Goal: Task Accomplishment & Management: Manage account settings

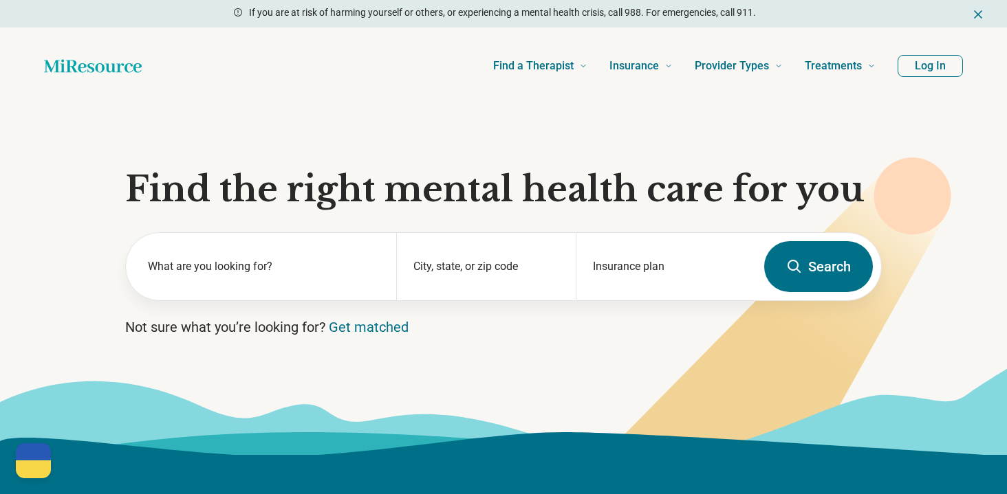
click at [944, 63] on button "Log In" at bounding box center [929, 66] width 65 height 22
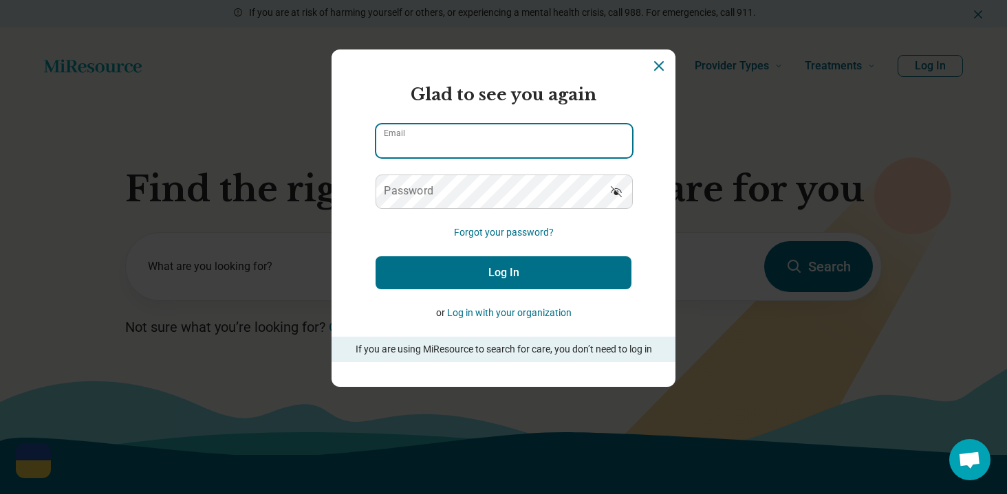
type input "**********"
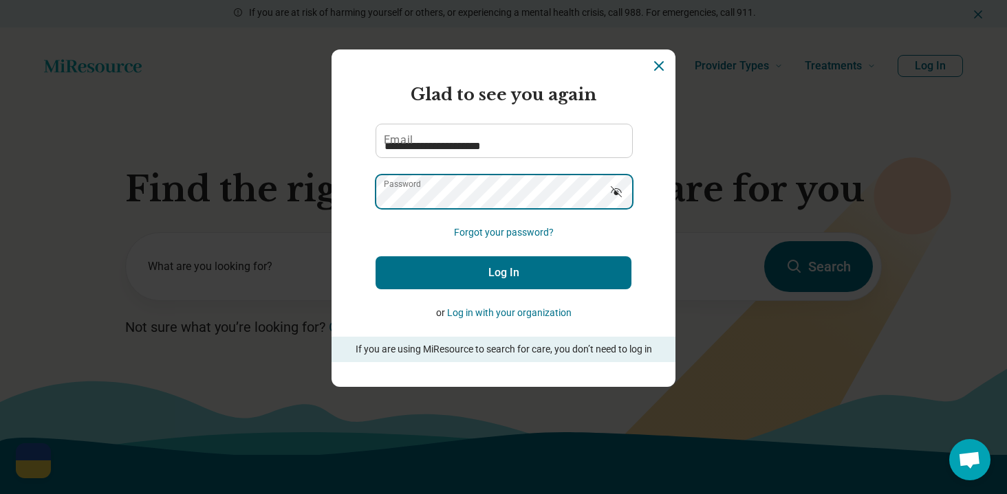
click at [503, 272] on button "Log In" at bounding box center [503, 273] width 256 height 33
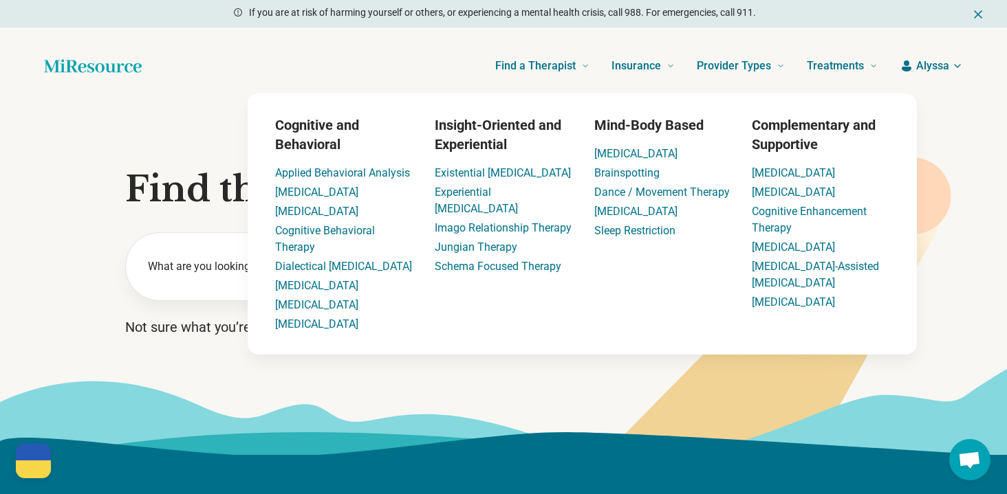
click at [946, 74] on header "Find a Therapist Mental Health Conditions [MEDICAL_DATA] Anxiety [MEDICAL_DATA]…" at bounding box center [503, 66] width 963 height 55
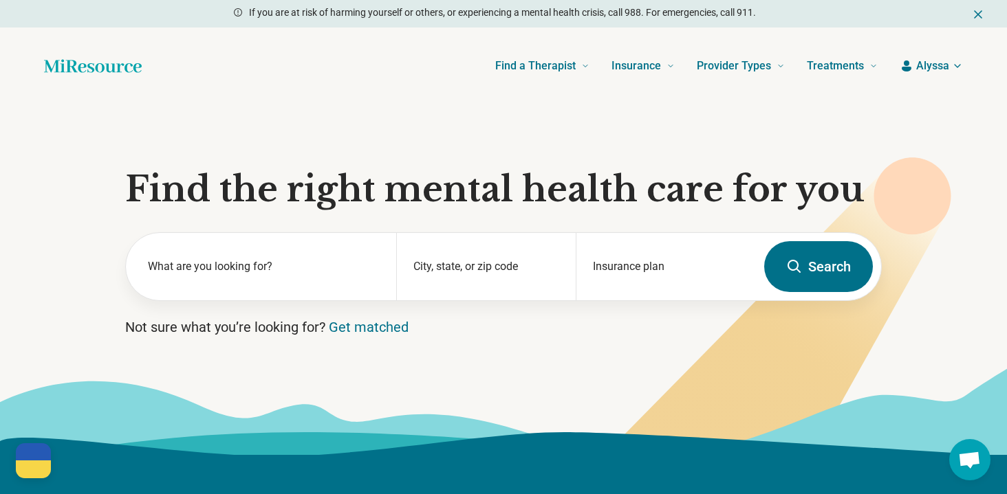
click at [935, 54] on header "Find a Therapist Mental Health Conditions [MEDICAL_DATA] Anxiety [MEDICAL_DATA]…" at bounding box center [503, 66] width 963 height 55
click at [935, 70] on span "Alyssa" at bounding box center [932, 66] width 33 height 17
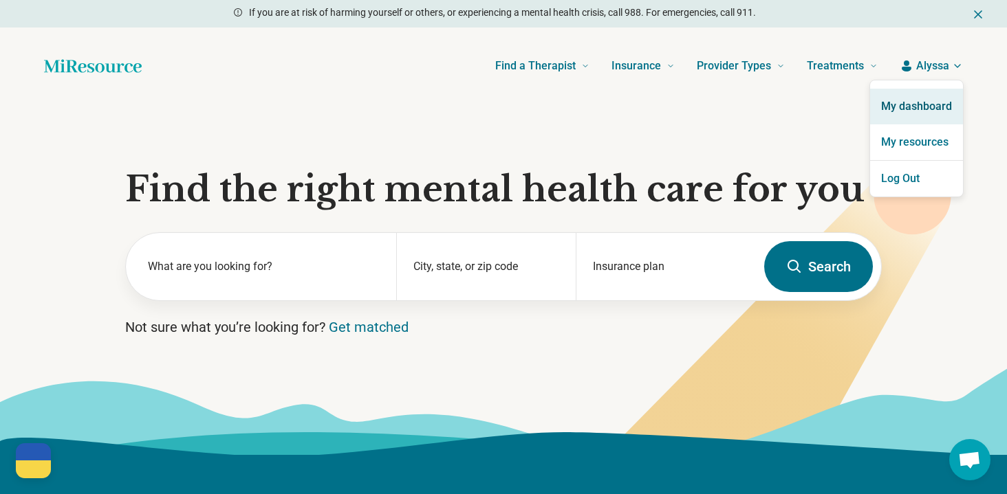
click at [917, 107] on link "My dashboard" at bounding box center [916, 107] width 93 height 36
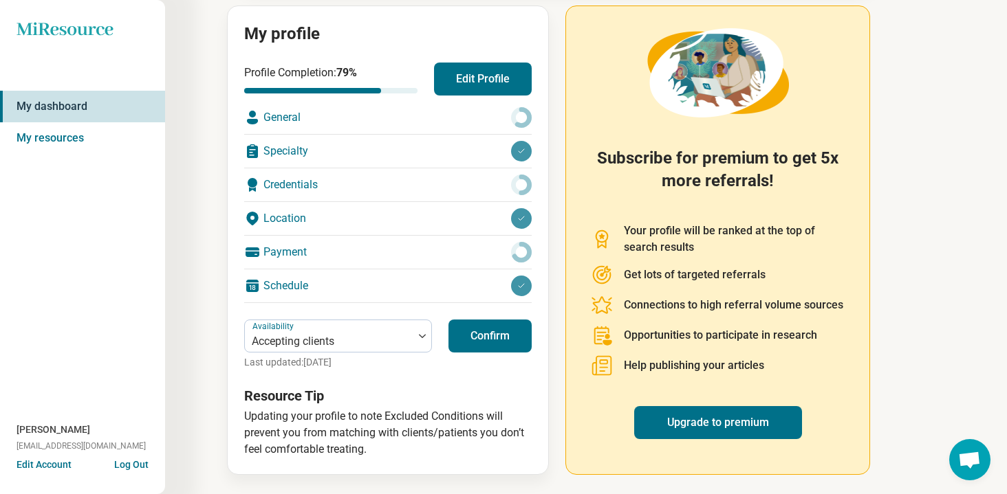
scroll to position [154, 0]
click at [338, 214] on div "Location" at bounding box center [387, 219] width 287 height 33
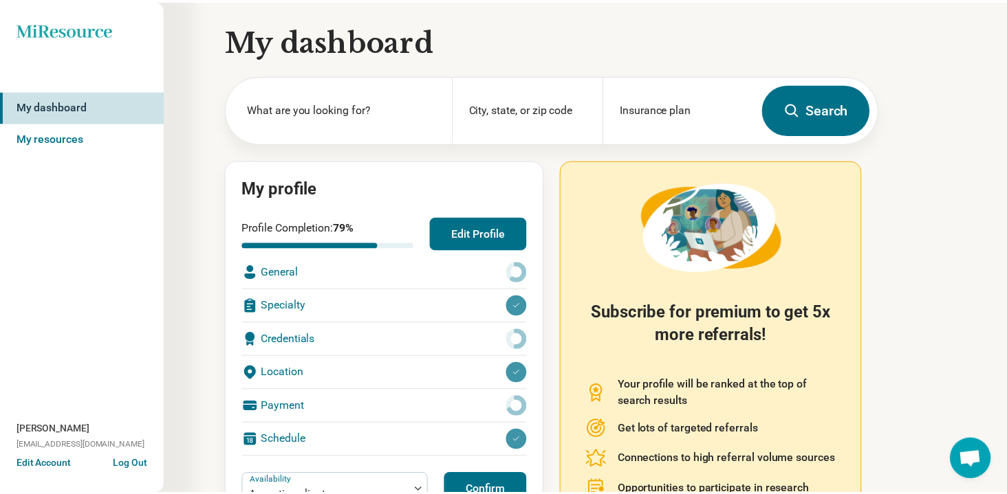
scroll to position [154, 0]
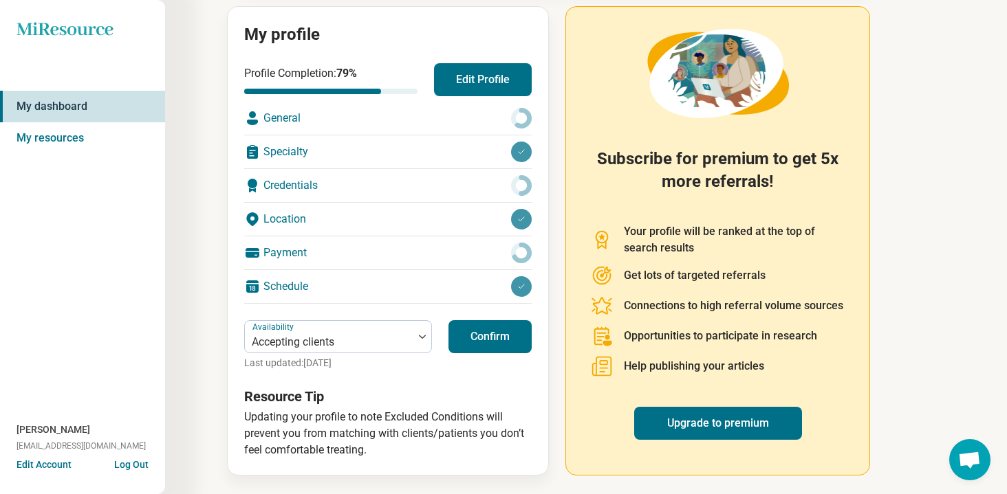
click at [378, 260] on div "Payment" at bounding box center [387, 253] width 287 height 33
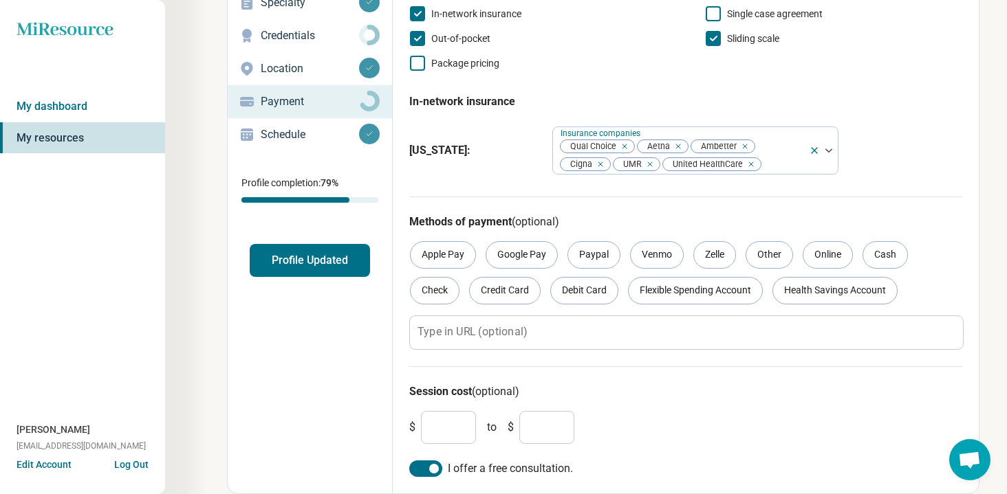
scroll to position [130, 0]
click at [780, 159] on div at bounding box center [783, 164] width 41 height 19
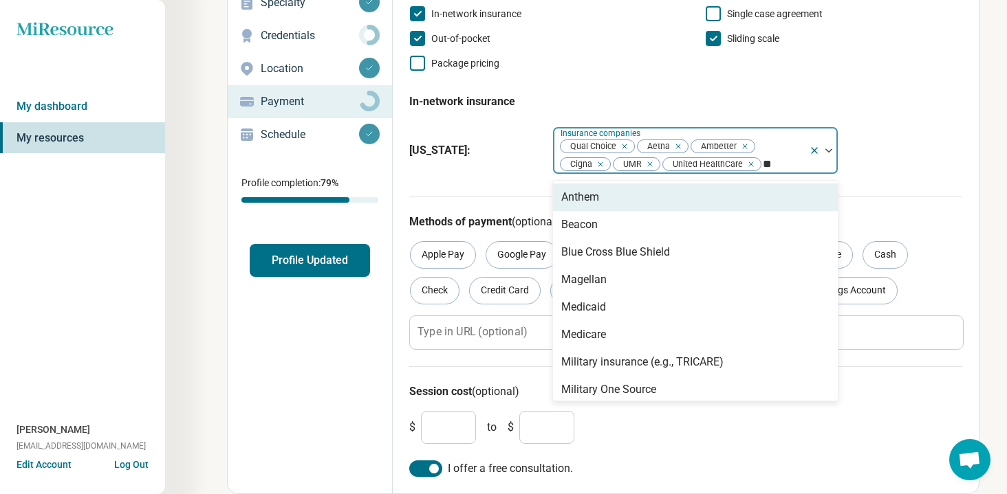
type input "***"
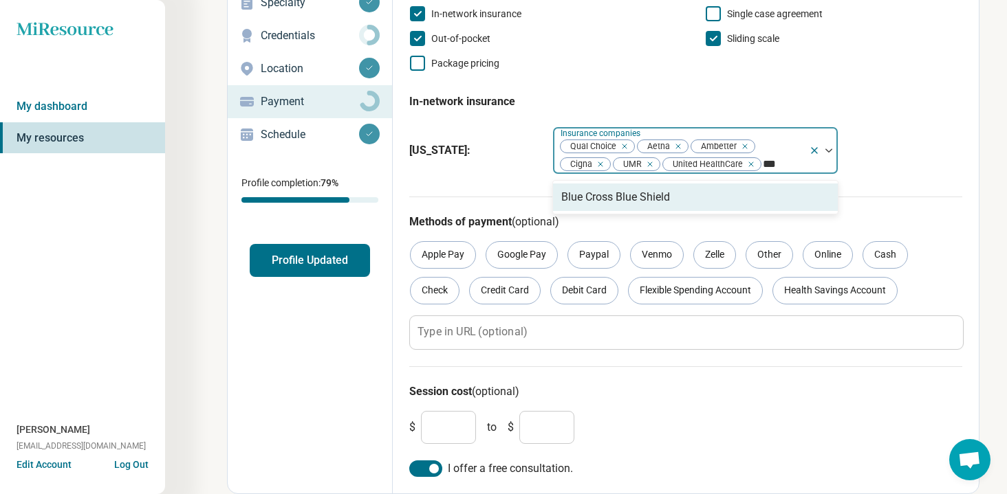
click at [761, 191] on div "Blue Cross Blue Shield" at bounding box center [695, 198] width 285 height 28
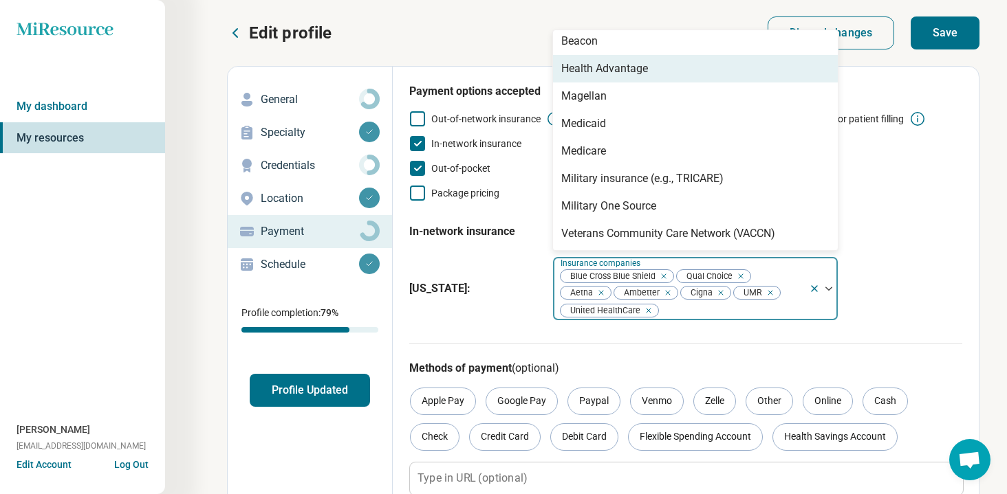
scroll to position [0, 0]
click at [952, 41] on button "Save" at bounding box center [945, 33] width 69 height 33
